Goal: Transaction & Acquisition: Purchase product/service

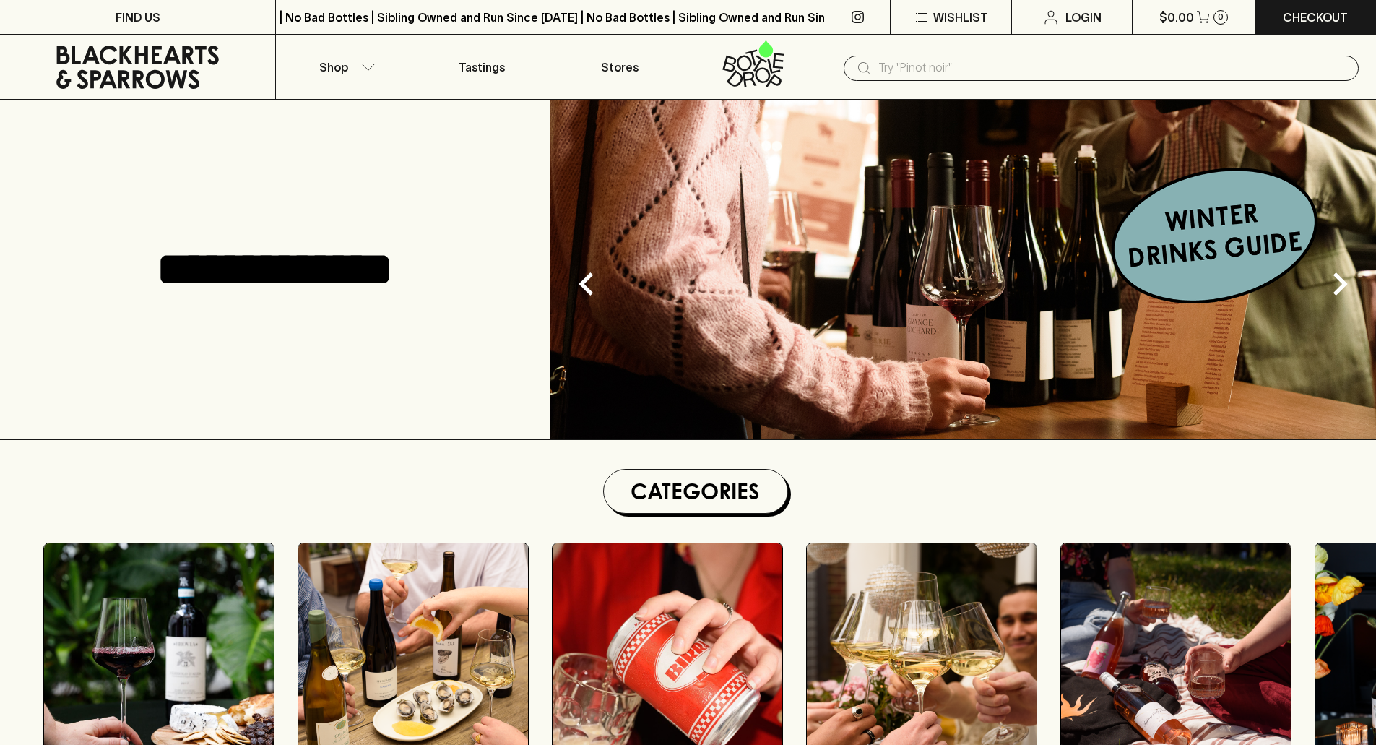
click at [929, 76] on input "text" at bounding box center [1112, 67] width 469 height 23
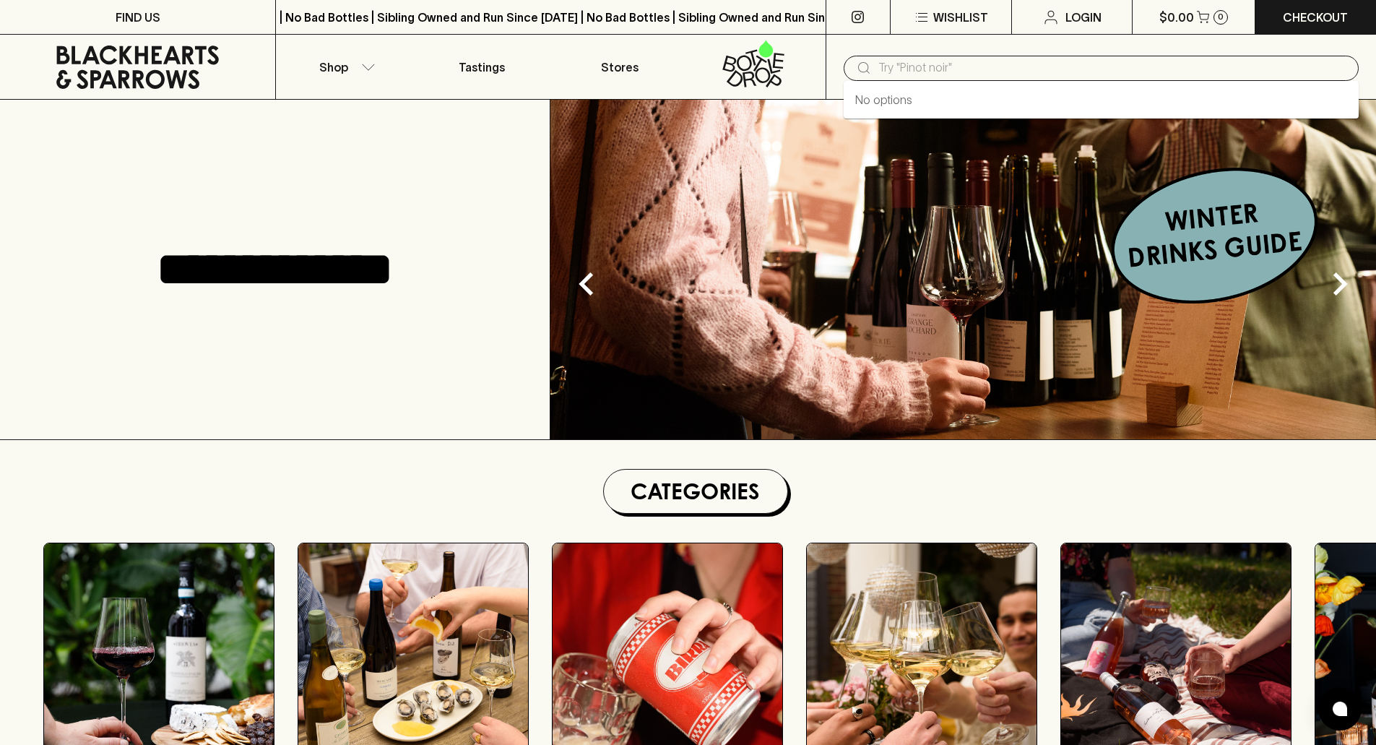
click at [916, 67] on input "text" at bounding box center [1112, 67] width 469 height 23
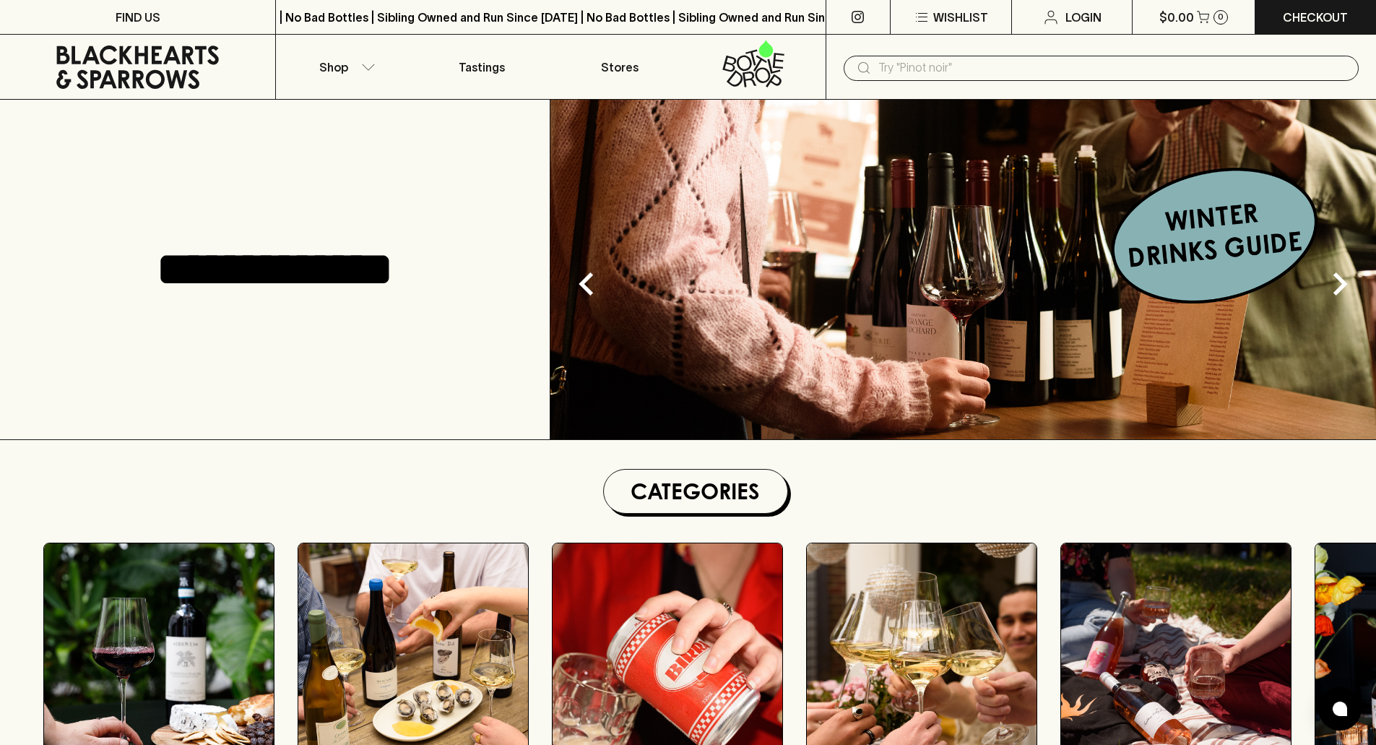
click at [916, 67] on input "text" at bounding box center [1112, 67] width 469 height 23
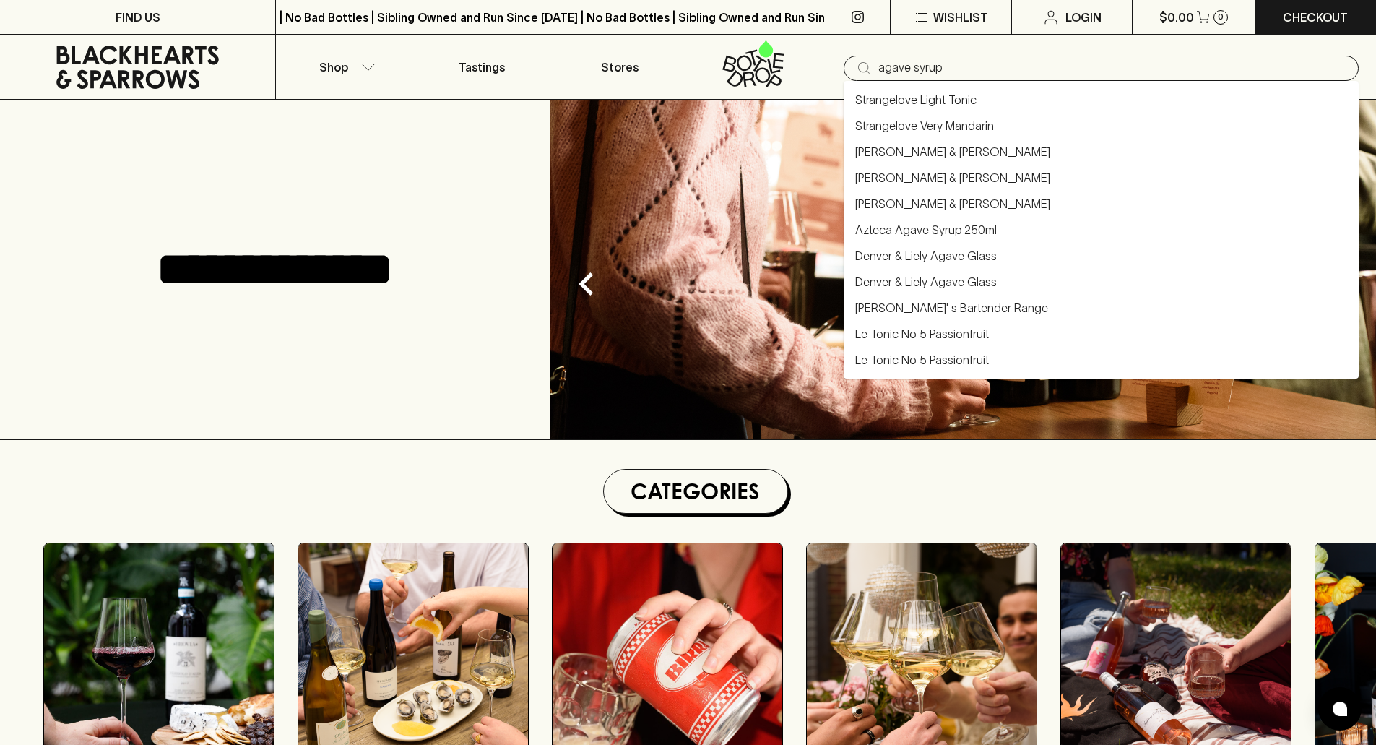
type input "agave syrup"
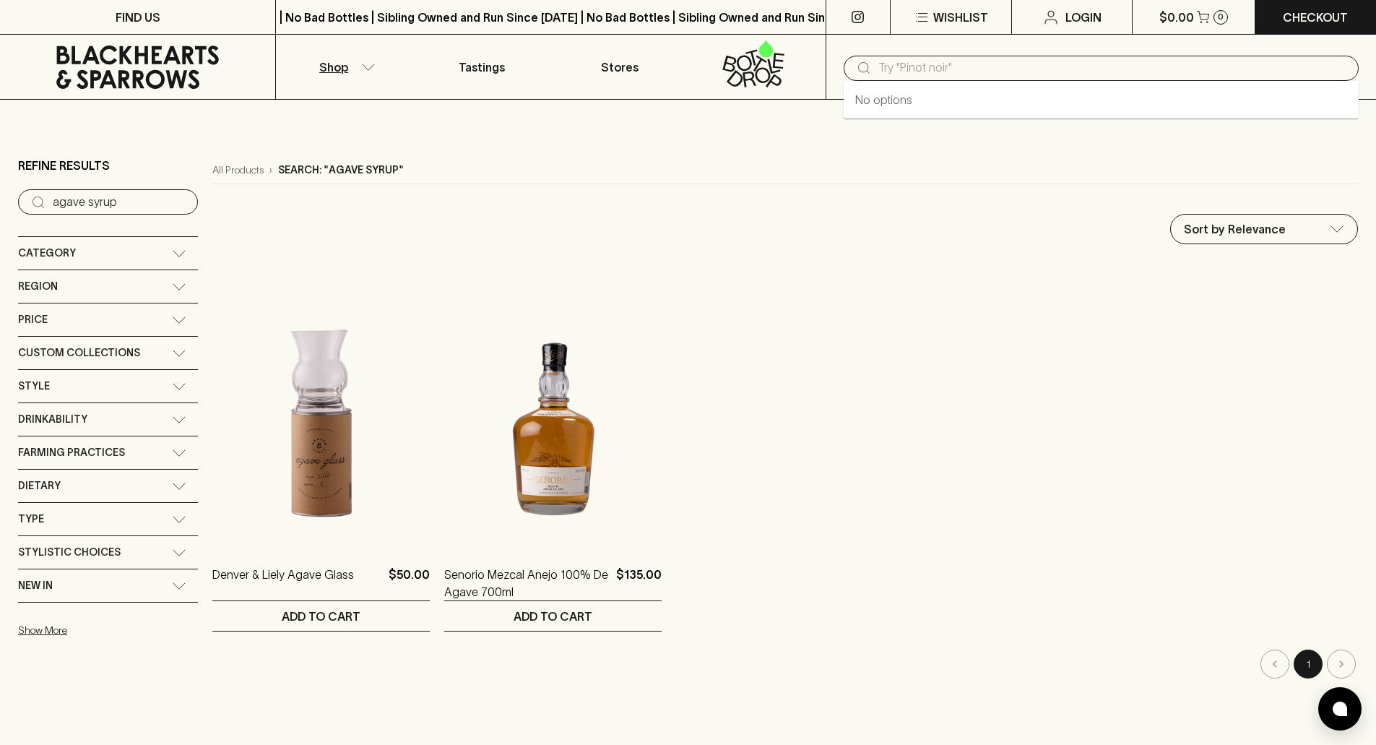
click at [937, 66] on input "text" at bounding box center [1112, 67] width 469 height 23
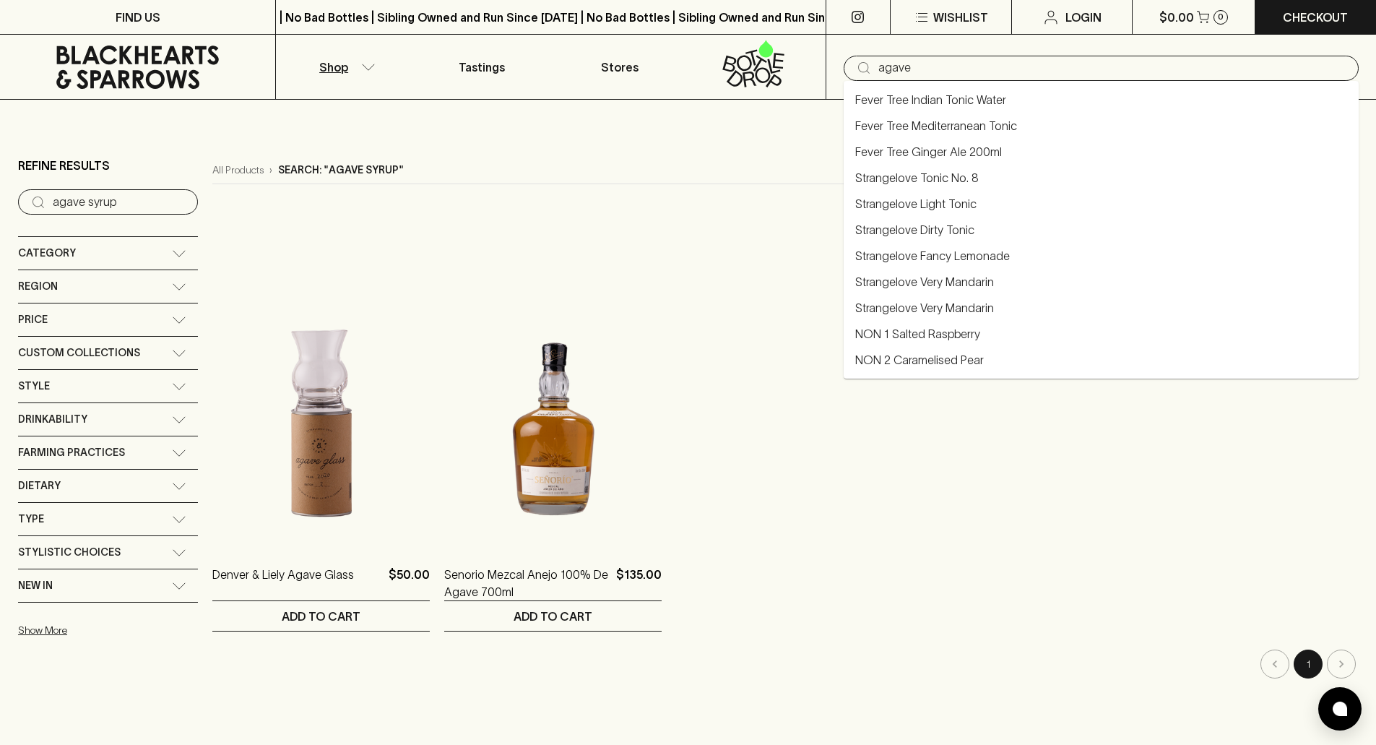
type input "agave"
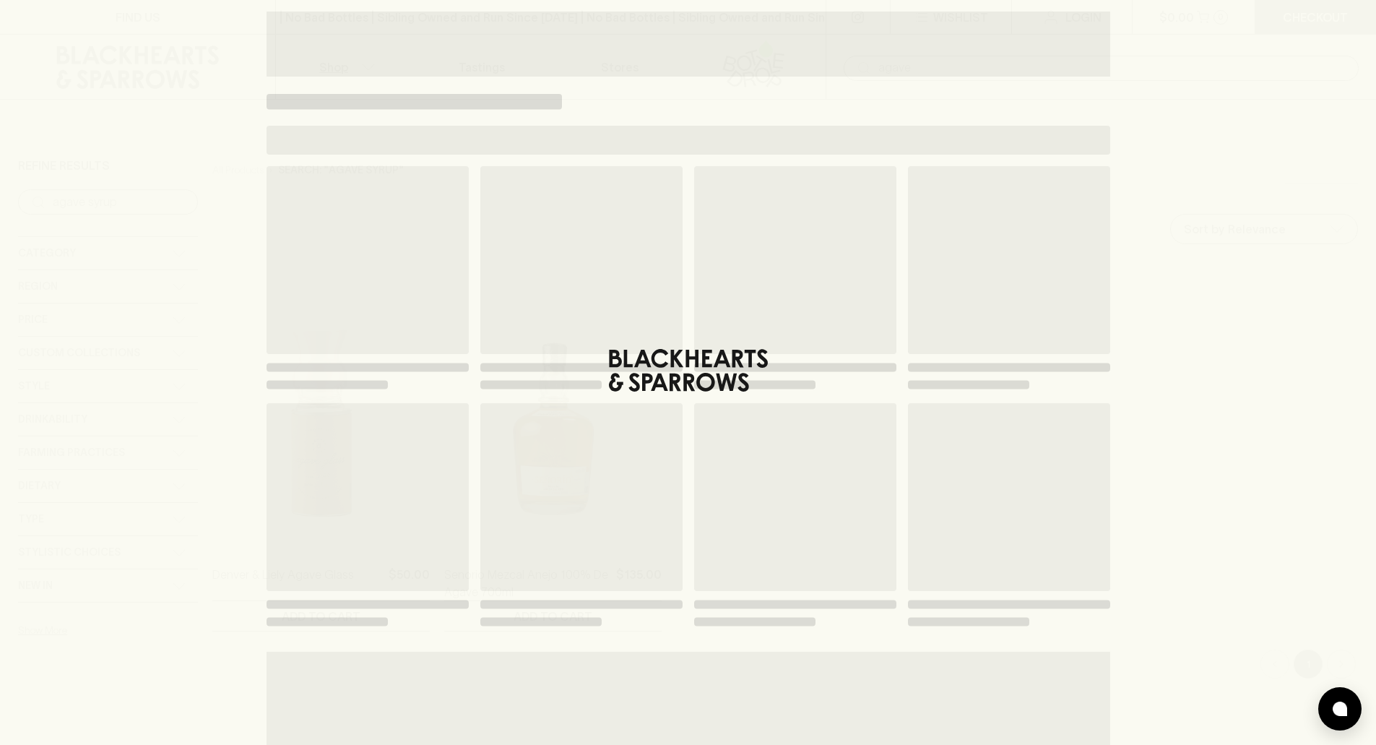
type input "agave"
